Goal: Task Accomplishment & Management: Manage account settings

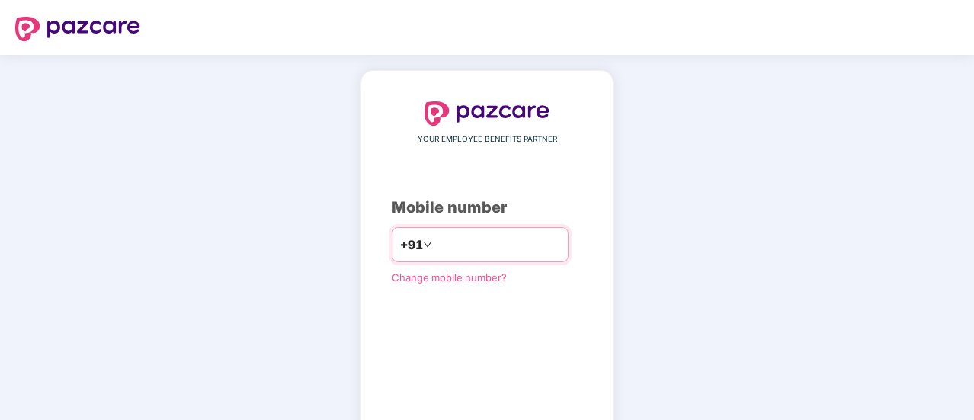
click at [486, 243] on input "number" at bounding box center [497, 244] width 125 height 24
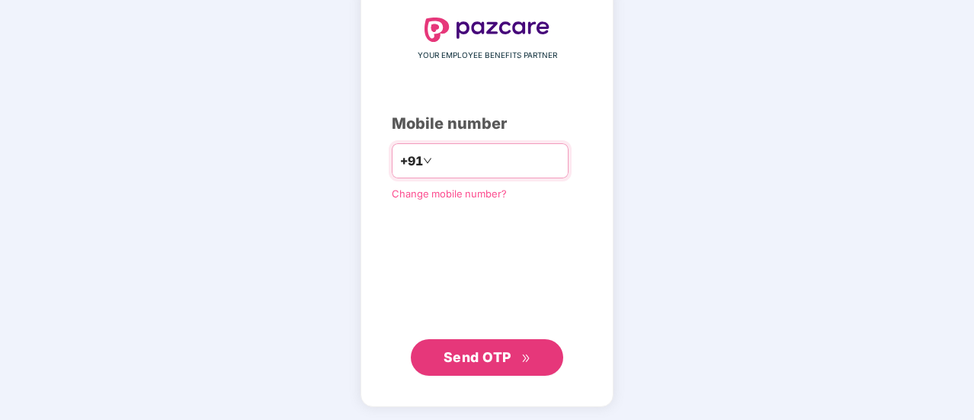
type input "**********"
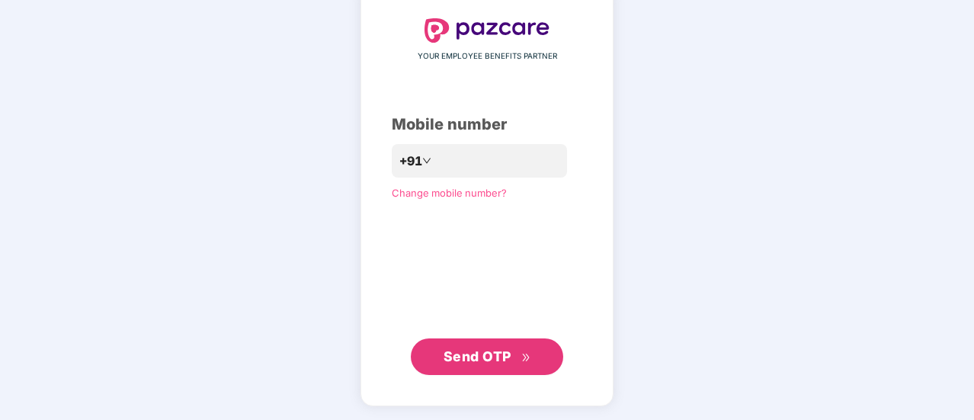
click at [489, 345] on button "Send OTP" at bounding box center [487, 356] width 152 height 37
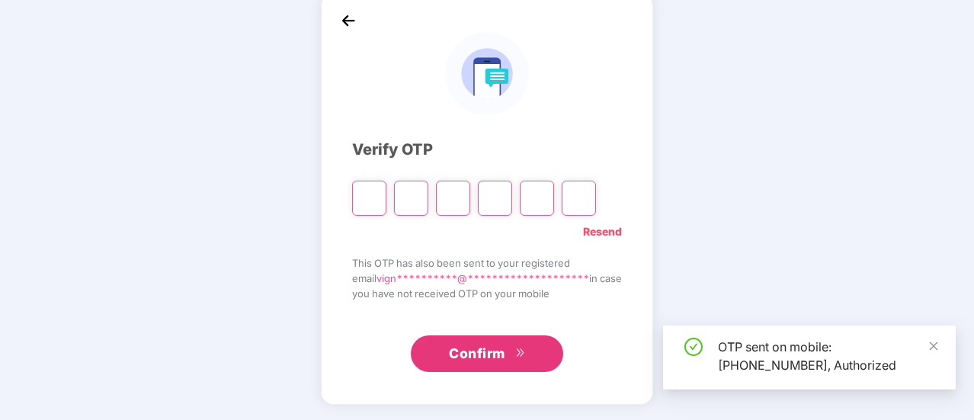
scroll to position [76, 0]
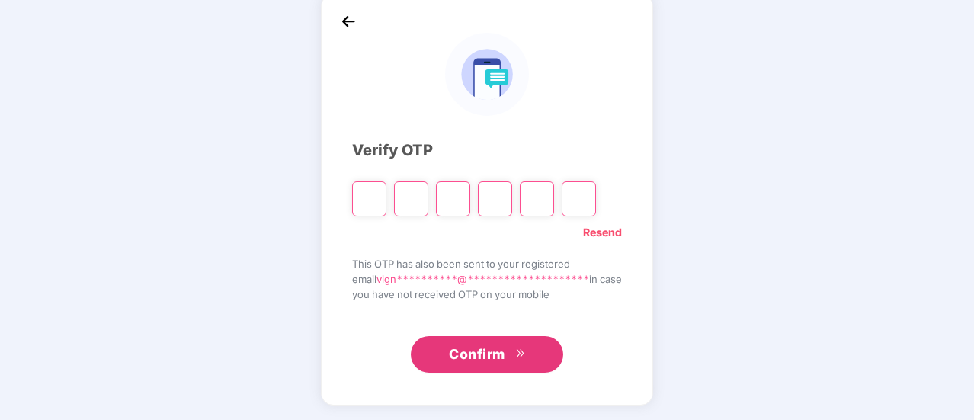
click at [357, 191] on input "Please enter verification code. Digit 1" at bounding box center [369, 198] width 34 height 35
type input "*"
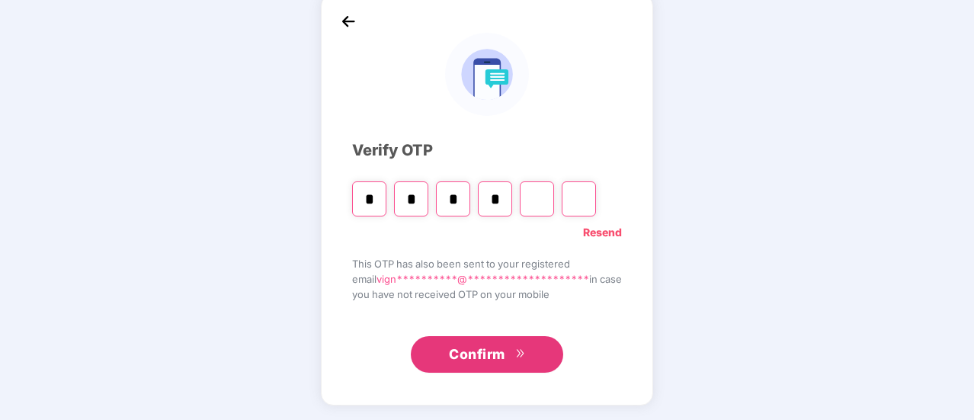
type input "*"
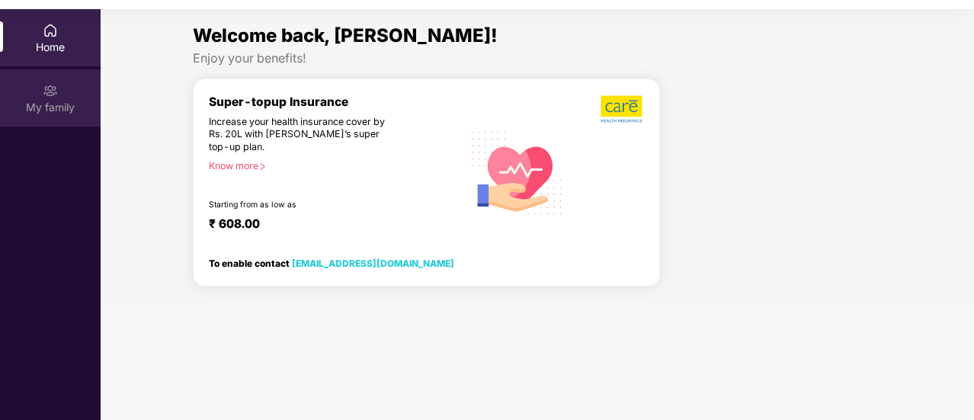
click at [56, 92] on img at bounding box center [50, 90] width 15 height 15
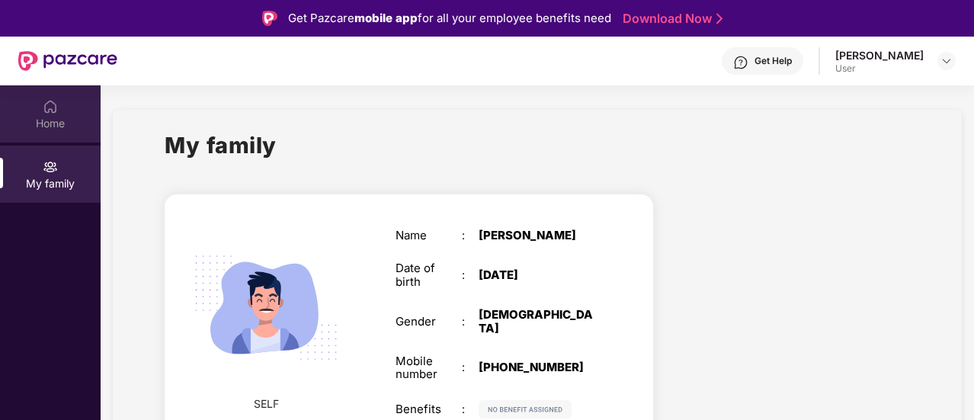
click at [37, 97] on div "Home" at bounding box center [50, 113] width 101 height 57
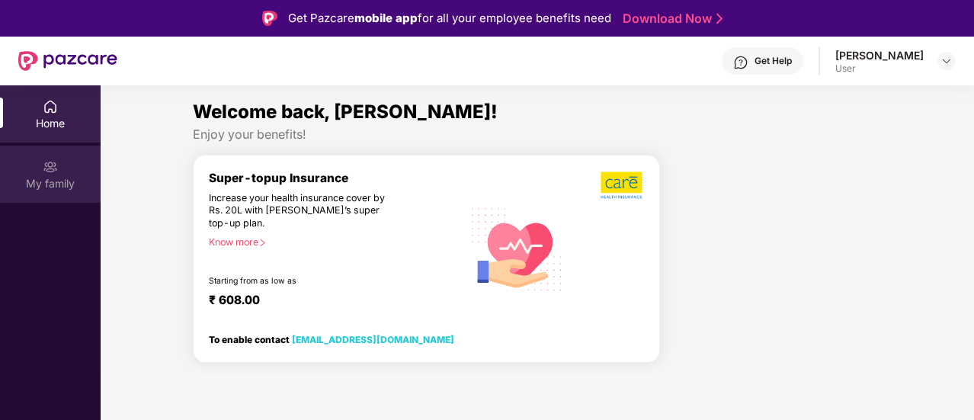
click at [60, 158] on div "My family" at bounding box center [50, 174] width 101 height 57
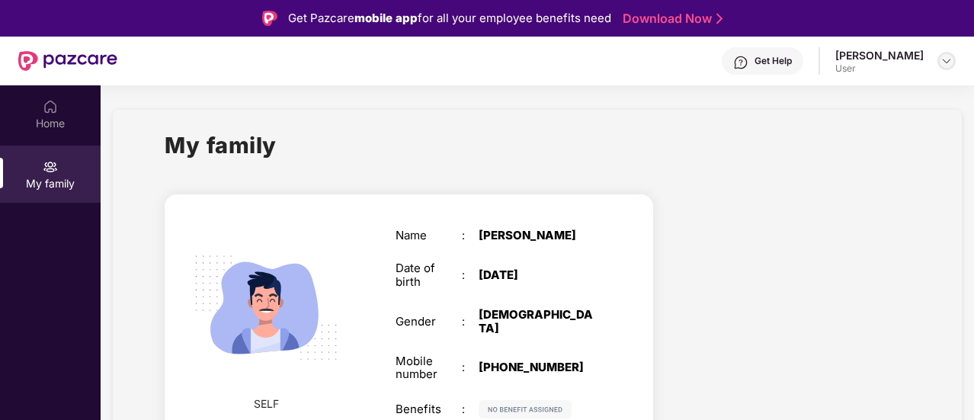
click at [944, 63] on img at bounding box center [947, 61] width 12 height 12
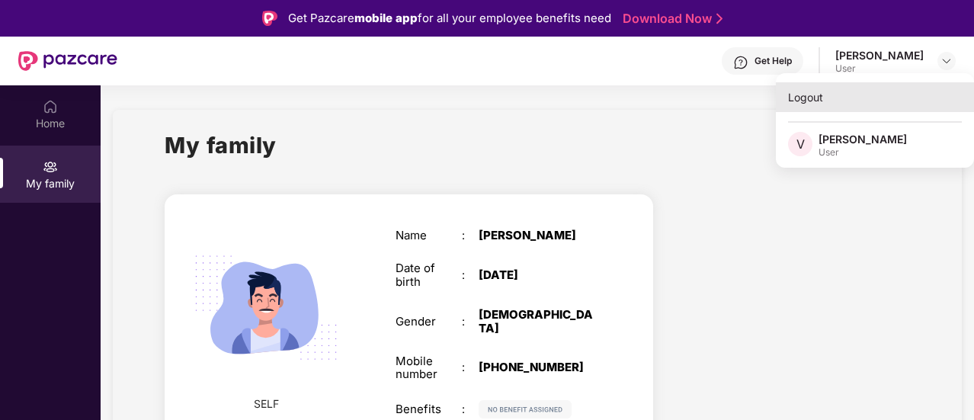
click at [813, 93] on div "Logout" at bounding box center [875, 97] width 198 height 30
